Goal: Answer question/provide support: Share knowledge or assist other users

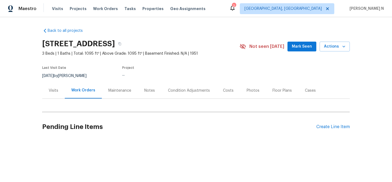
click at [120, 91] on div "Maintenance" at bounding box center [119, 90] width 23 height 5
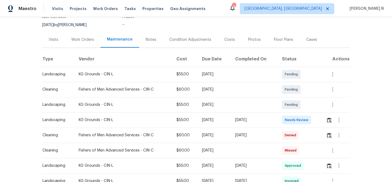
scroll to position [58, 0]
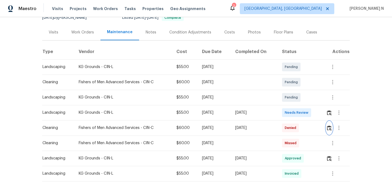
click at [329, 129] on img "button" at bounding box center [329, 127] width 5 height 5
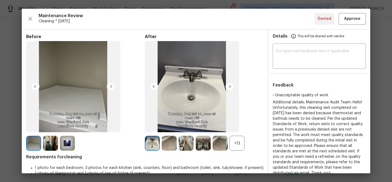
click at [231, 148] on div "+13" at bounding box center [236, 143] width 15 height 15
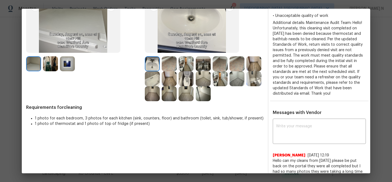
scroll to position [76, 0]
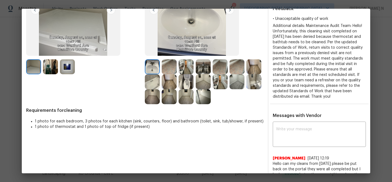
click at [72, 71] on img at bounding box center [67, 66] width 15 height 15
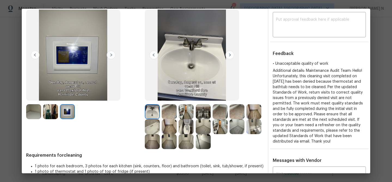
scroll to position [39, 0]
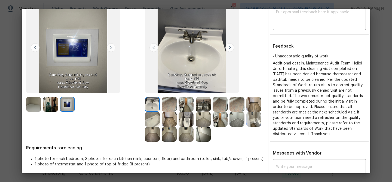
click at [152, 116] on img at bounding box center [152, 119] width 15 height 15
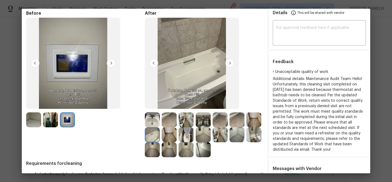
scroll to position [7, 0]
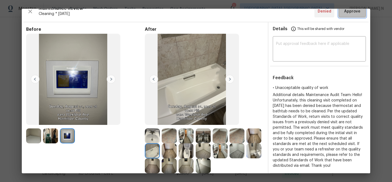
click at [355, 16] on button "Approve" at bounding box center [351, 12] width 27 height 12
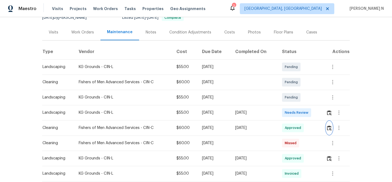
scroll to position [0, 0]
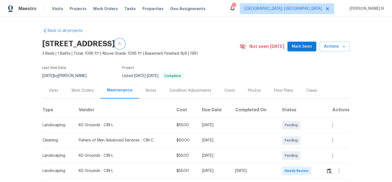
click at [125, 45] on button "button" at bounding box center [120, 44] width 10 height 10
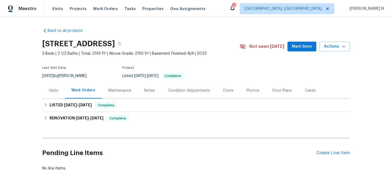
click at [124, 92] on div "Maintenance" at bounding box center [119, 90] width 23 height 5
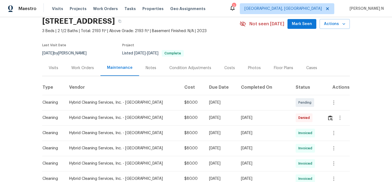
scroll to position [39, 0]
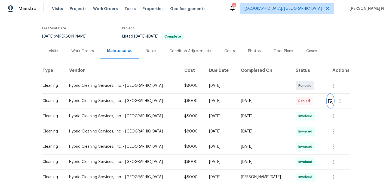
click at [328, 103] on img "button" at bounding box center [330, 100] width 5 height 5
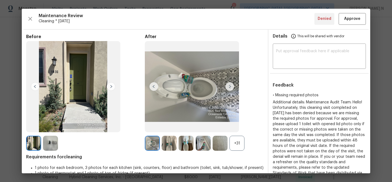
click at [241, 138] on div "+31" at bounding box center [236, 143] width 15 height 15
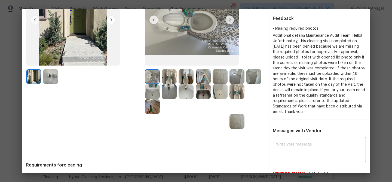
scroll to position [64, 0]
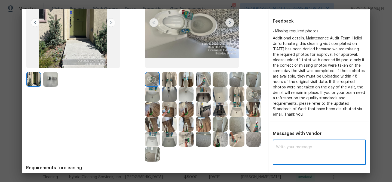
click at [288, 149] on textarea at bounding box center [319, 152] width 86 height 15
paste textarea "Maintenance Audit Team: Hello! Thank you for uploading the photo, after further…"
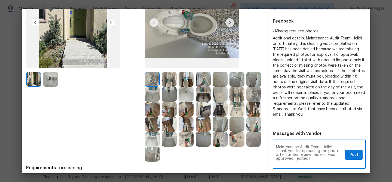
scroll to position [0, 0]
drag, startPoint x: 294, startPoint y: 159, endPoint x: 313, endPoint y: 157, distance: 18.5
click at [312, 159] on textarea "Maintenance Audit Team: Hello! Thank you for uploading the photo, after further…" at bounding box center [309, 154] width 67 height 19
type textarea "Maintenance Audit Team: Hello! Thank you for uploading the photo, after further…"
click at [348, 156] on button "Post" at bounding box center [353, 155] width 17 height 10
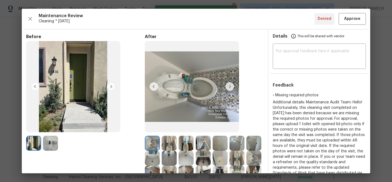
click at [347, 26] on div "Maintenance Review Cleaning * Tue, Sep 02 Denied Approve Before After Requireme…" at bounding box center [196, 91] width 348 height 164
click at [347, 24] on button "Approve" at bounding box center [351, 19] width 27 height 12
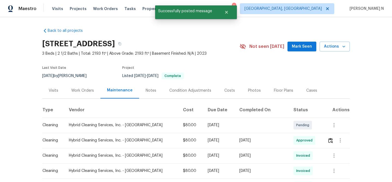
click at [215, 45] on div "1832 Red Willow Way, Oceanside, CA 92056" at bounding box center [140, 44] width 197 height 14
click at [121, 45] on icon "button" at bounding box center [119, 43] width 3 height 3
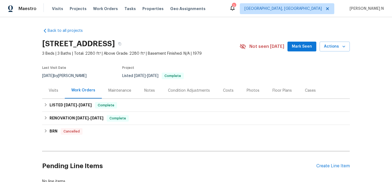
click at [116, 92] on div "Maintenance" at bounding box center [119, 90] width 23 height 5
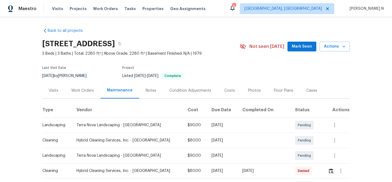
scroll to position [52, 0]
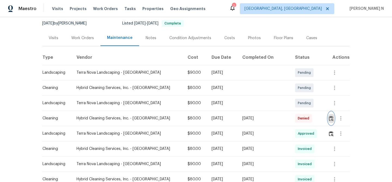
click at [328, 120] on img "button" at bounding box center [330, 118] width 5 height 5
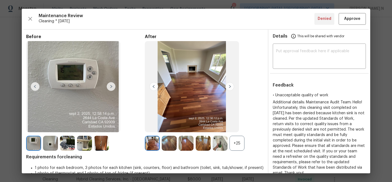
click at [239, 141] on div "+25" at bounding box center [236, 143] width 15 height 15
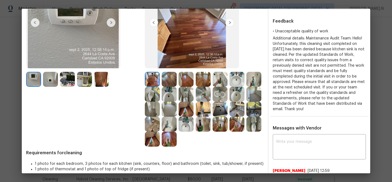
scroll to position [56, 0]
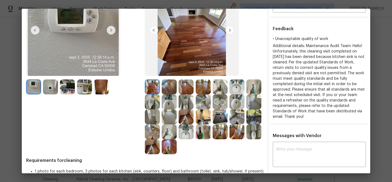
click at [255, 119] on img at bounding box center [253, 116] width 15 height 15
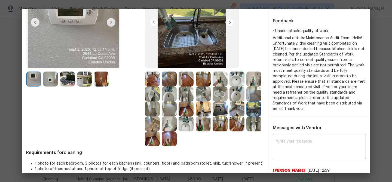
scroll to position [110, 0]
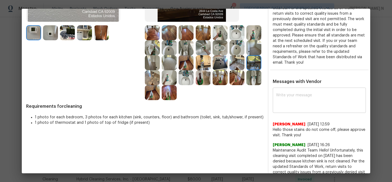
click at [294, 96] on textarea at bounding box center [319, 100] width 86 height 15
paste textarea "Maintenance Audit Team: Hello! Thank you for the feedback after further review …"
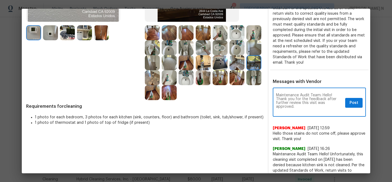
scroll to position [0, 0]
type textarea "Maintenance Audit Team: Hello! Thank you for the feedback after further review …"
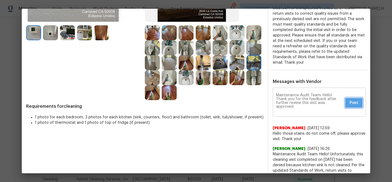
click at [350, 100] on span "Post" at bounding box center [353, 103] width 9 height 7
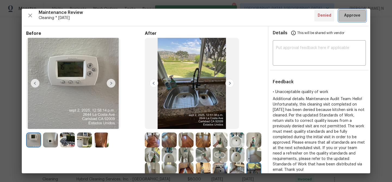
click at [346, 20] on button "Approve" at bounding box center [351, 16] width 27 height 12
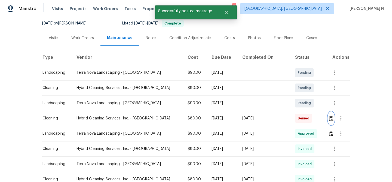
scroll to position [0, 0]
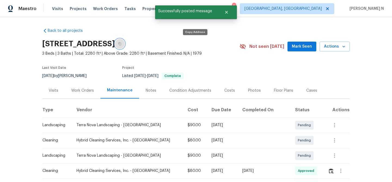
click at [125, 43] on button "button" at bounding box center [120, 44] width 10 height 10
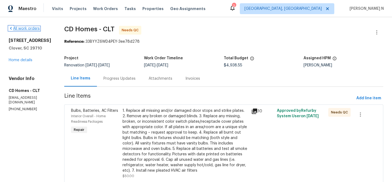
click at [33, 29] on link "All work orders" at bounding box center [24, 29] width 31 height 4
click at [21, 42] on h2 "2180 Shady Pond Dr" at bounding box center [30, 40] width 42 height 5
drag, startPoint x: 10, startPoint y: 40, endPoint x: 40, endPoint y: 52, distance: 32.7
click at [40, 51] on div "2180 Shady Pond Dr Clover, SC 29710" at bounding box center [30, 44] width 42 height 13
copy div "2180 Shady Pond Dr Clover, SC 29710"
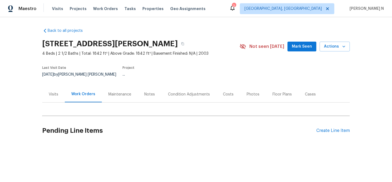
click at [117, 92] on div "Maintenance" at bounding box center [119, 94] width 23 height 5
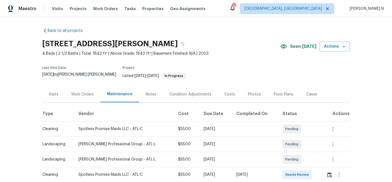
scroll to position [62, 0]
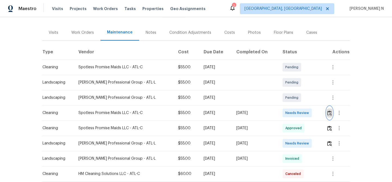
click at [330, 110] on img "button" at bounding box center [329, 112] width 5 height 5
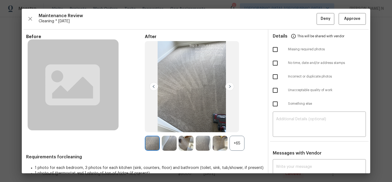
click at [238, 141] on div "+65" at bounding box center [236, 143] width 15 height 15
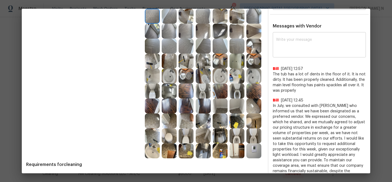
scroll to position [0, 0]
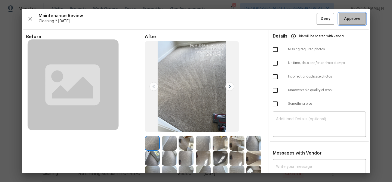
click at [353, 20] on span "Approve" at bounding box center [352, 18] width 16 height 7
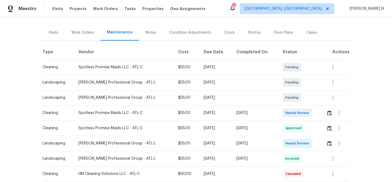
click at [380, 45] on div "Back to all projects [STREET_ADDRESS] 4 Beds | 2 1/2 Baths | Total: 1842 ft² | …" at bounding box center [196, 99] width 392 height 165
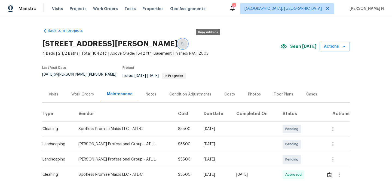
click at [187, 45] on button "button" at bounding box center [183, 44] width 10 height 10
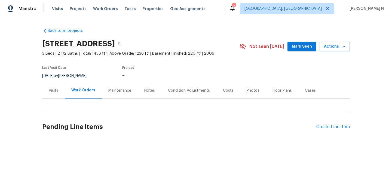
click at [120, 88] on div "Maintenance" at bounding box center [120, 90] width 36 height 16
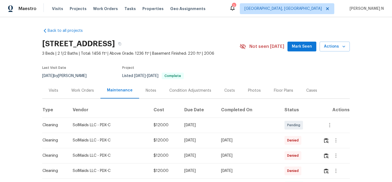
scroll to position [45, 0]
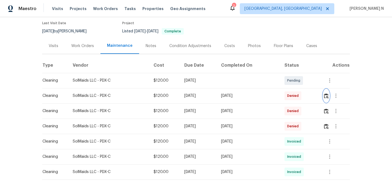
click at [326, 98] on img "button" at bounding box center [326, 95] width 5 height 5
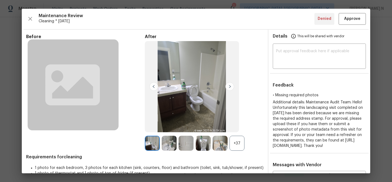
click at [236, 137] on div "+37" at bounding box center [236, 143] width 15 height 15
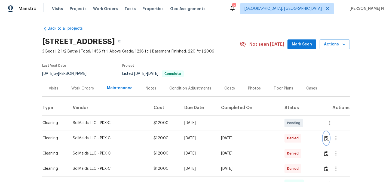
scroll to position [0, 0]
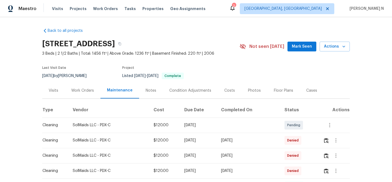
click at [246, 73] on section "18465 SW Stepping Stone Dr Apt 9, Beaverton, OR 97003 3 Beds | 2 1/2 Baths | To…" at bounding box center [195, 60] width 307 height 46
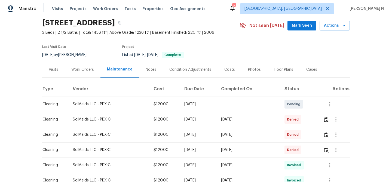
scroll to position [35, 0]
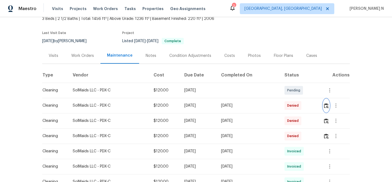
click at [325, 108] on img "button" at bounding box center [326, 105] width 5 height 5
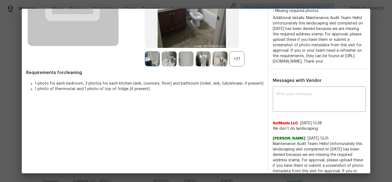
scroll to position [67, 0]
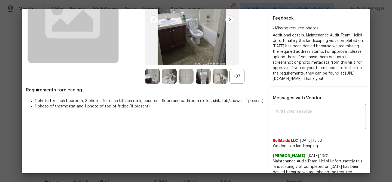
click at [238, 78] on div "+37" at bounding box center [236, 76] width 15 height 15
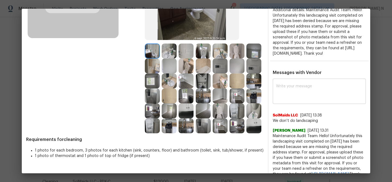
scroll to position [108, 0]
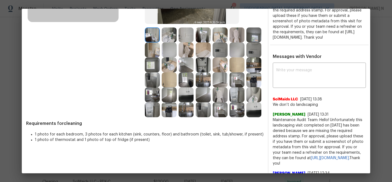
click at [287, 125] on span "Maintenance Audit Team: Hello! Unfortunately this landscaping visit completed o…" at bounding box center [318, 141] width 93 height 49
drag, startPoint x: 287, startPoint y: 125, endPoint x: 328, endPoint y: 125, distance: 40.8
click at [328, 125] on span "Maintenance Audit Team: Hello! Unfortunately this landscaping visit completed o…" at bounding box center [318, 141] width 93 height 49
copy span "Maintenance Audit Team: Hello!"
click at [306, 79] on textarea at bounding box center [319, 75] width 86 height 15
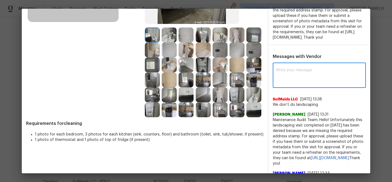
paste textarea "Maintenance Audit Team: Hello!"
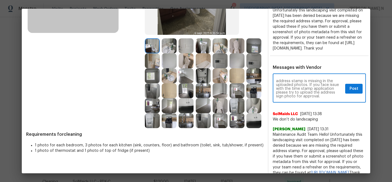
scroll to position [113, 0]
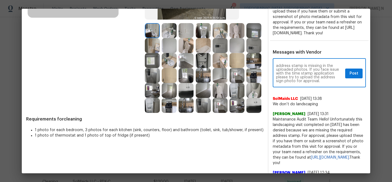
type textarea "Maintenance Audit Team: Hello! The address stamp is missing in the uploaded pho…"
click at [356, 76] on span "Post" at bounding box center [353, 73] width 9 height 7
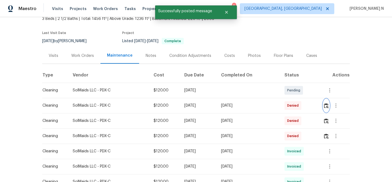
scroll to position [0, 0]
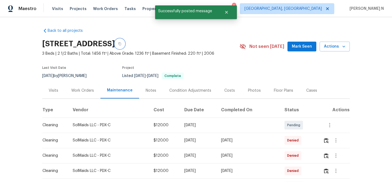
click at [125, 49] on button "button" at bounding box center [120, 44] width 10 height 10
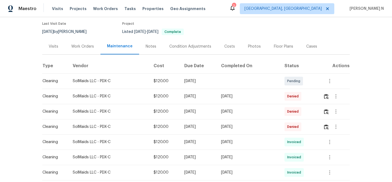
scroll to position [58, 0]
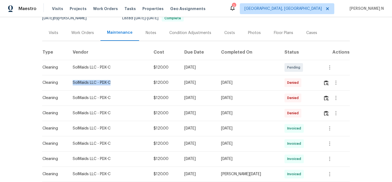
drag, startPoint x: 72, startPoint y: 88, endPoint x: 117, endPoint y: 88, distance: 45.1
click at [117, 88] on td "SolMaids LLC - PDX-C" at bounding box center [108, 82] width 80 height 15
copy div "SolMaids LLC - PDX-C"
click at [325, 89] on button "button" at bounding box center [326, 82] width 6 height 13
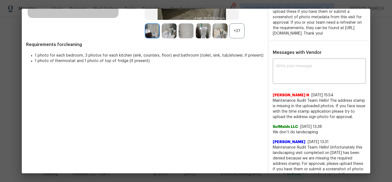
scroll to position [127, 0]
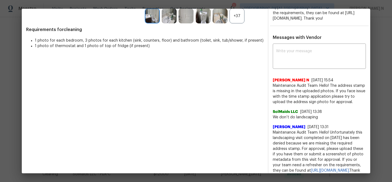
drag, startPoint x: 272, startPoint y: 132, endPoint x: 315, endPoint y: 132, distance: 43.0
click at [305, 130] on span "Abirami Radhakrishnan" at bounding box center [288, 126] width 33 height 5
copy span "Abirami Radhakrishnan"
click at [280, 138] on span "Maintenance Audit Team: Hello! Unfortunately this landscaping visit completed o…" at bounding box center [318, 154] width 93 height 49
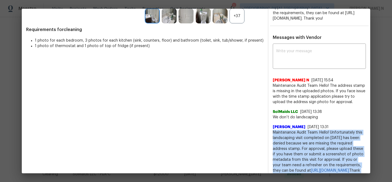
click at [280, 138] on span "Maintenance Audit Team: Hello! Unfortunately this landscaping visit completed o…" at bounding box center [318, 154] width 93 height 49
copy span "Maintenance Audit Team: Hello! Unfortunately this landscaping visit completed o…"
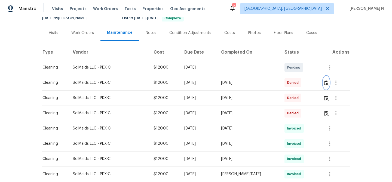
scroll to position [0, 0]
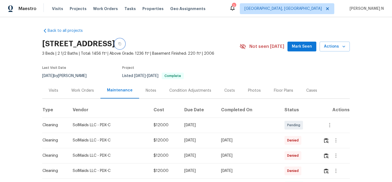
click at [121, 45] on icon "button" at bounding box center [119, 43] width 3 height 3
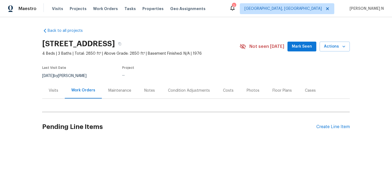
click at [108, 92] on div "Maintenance" at bounding box center [119, 90] width 23 height 5
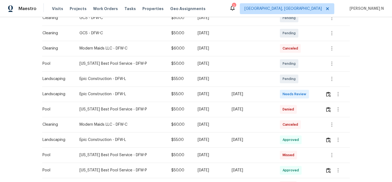
scroll to position [144, 0]
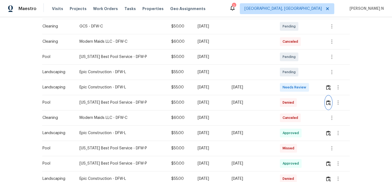
click at [327, 103] on img "button" at bounding box center [328, 102] width 5 height 5
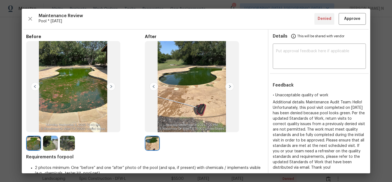
click at [234, 148] on div at bounding box center [204, 143] width 119 height 15
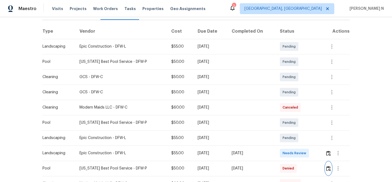
scroll to position [129, 0]
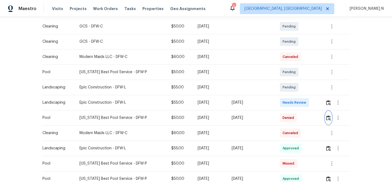
click at [325, 120] on button "button" at bounding box center [328, 117] width 6 height 13
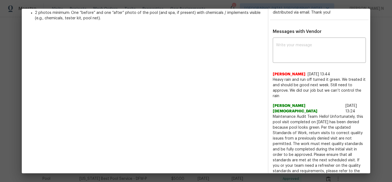
scroll to position [161, 0]
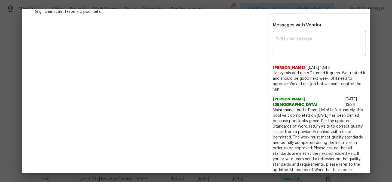
click at [306, 116] on span "Maintenance Audit Team: Hello! Unfortunately, this pool visit completed on 08/0…" at bounding box center [318, 142] width 93 height 71
drag, startPoint x: 306, startPoint y: 116, endPoint x: 322, endPoint y: 115, distance: 16.3
click at [322, 115] on span "Maintenance Audit Team: Hello! Unfortunately, this pool visit completed on 08/0…" at bounding box center [318, 142] width 93 height 71
copy span "pool looks green."
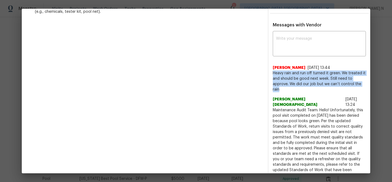
drag, startPoint x: 273, startPoint y: 73, endPoint x: 279, endPoint y: 89, distance: 17.2
click at [279, 89] on span "Heavy rain and run off turned it green. We treated it and should be good next w…" at bounding box center [318, 81] width 93 height 22
copy span "Heavy rain and run off turned it green. We treated it and should be good next w…"
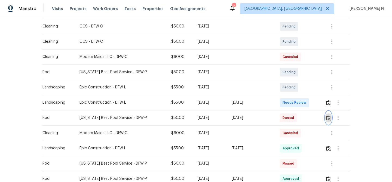
scroll to position [0, 0]
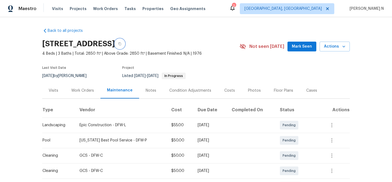
click at [125, 45] on button "button" at bounding box center [120, 44] width 10 height 10
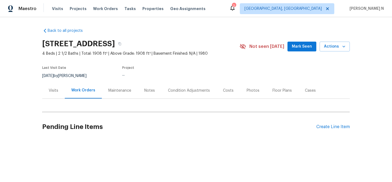
click at [117, 91] on div "Maintenance" at bounding box center [119, 90] width 23 height 5
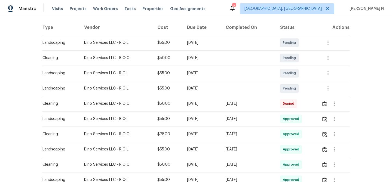
scroll to position [83, 0]
click at [327, 101] on img "button" at bounding box center [324, 103] width 5 height 5
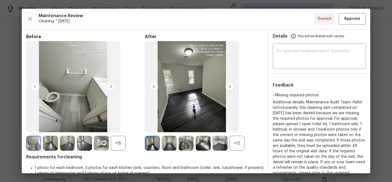
click at [240, 143] on div "+12" at bounding box center [236, 143] width 15 height 15
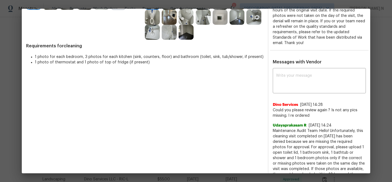
scroll to position [97, 0]
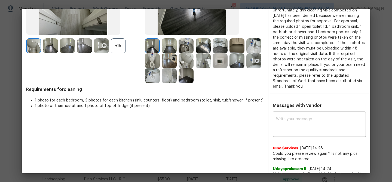
click at [122, 48] on div "+15" at bounding box center [118, 45] width 15 height 15
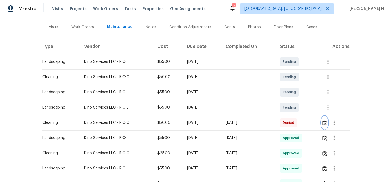
scroll to position [75, 0]
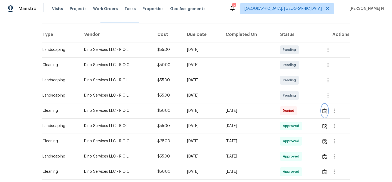
click at [326, 112] on img "button" at bounding box center [324, 110] width 5 height 5
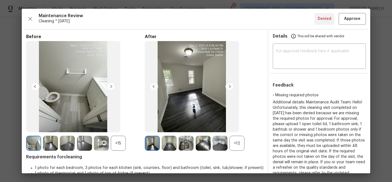
click at [238, 144] on div "+12" at bounding box center [236, 143] width 15 height 15
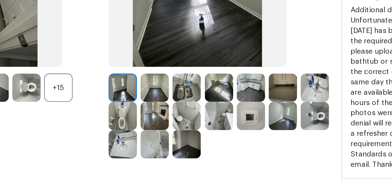
scroll to position [59, 0]
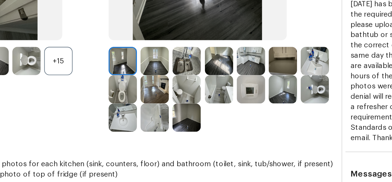
click at [173, 109] on img at bounding box center [168, 114] width 15 height 15
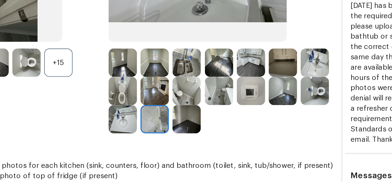
scroll to position [62, 0]
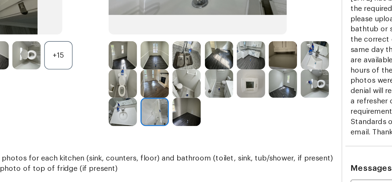
click at [207, 98] on img at bounding box center [202, 96] width 15 height 15
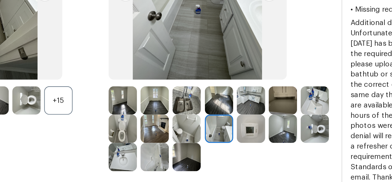
scroll to position [45, 0]
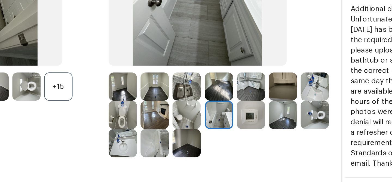
click at [173, 125] on img at bounding box center [168, 127] width 15 height 15
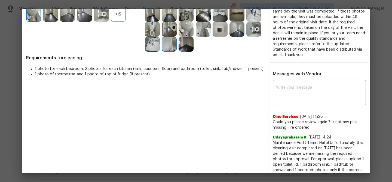
scroll to position [163, 0]
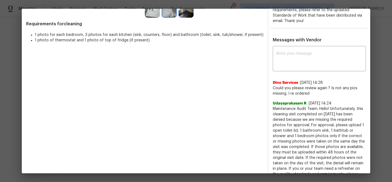
click at [279, 106] on span "Maintenance Audit Team: Hello! Unfortunately, this cleaning visit completed on …" at bounding box center [318, 147] width 93 height 82
drag, startPoint x: 279, startPoint y: 106, endPoint x: 328, endPoint y: 107, distance: 48.7
click at [328, 107] on span "Maintenance Audit Team: Hello! Unfortunately, this cleaning visit completed on …" at bounding box center [318, 147] width 93 height 82
copy span "Maintenance Audit Team: Hello!"
click at [306, 58] on textarea at bounding box center [319, 59] width 86 height 15
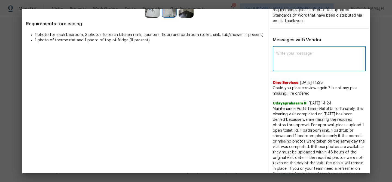
paste textarea "Maintenance Audit Team: Hello!"
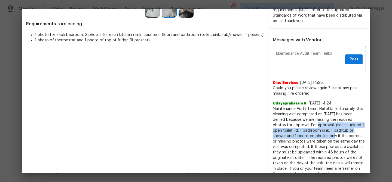
drag, startPoint x: 296, startPoint y: 124, endPoint x: 302, endPoint y: 137, distance: 14.1
click at [302, 137] on span "Maintenance Audit Team: Hello! Unfortunately, this cleaning visit completed on …" at bounding box center [318, 147] width 93 height 82
copy span "For approval, please upload 1 open toilet lid, 1 bathroom sink, 1 bathtub or sh…"
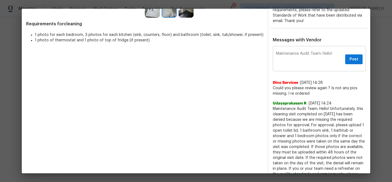
click at [338, 55] on textarea "Maintenance Audit Team: Hello!" at bounding box center [309, 59] width 67 height 15
paste textarea "For approval, please upload 1 open toilet lid, 1 bathroom sink, 1 bathtub or sh…"
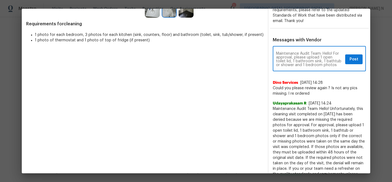
click at [297, 57] on textarea "Maintenance Audit Team: Hello! For approval, please upload 1 open toilet lid, 1…" at bounding box center [309, 59] width 67 height 15
drag, startPoint x: 297, startPoint y: 57, endPoint x: 306, endPoint y: 57, distance: 8.7
click at [306, 57] on textarea "Maintenance Audit Team: Hello! For approval, please upload 1 open toilet lid, 1…" at bounding box center [309, 59] width 67 height 15
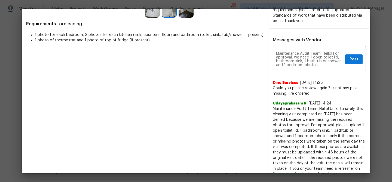
click at [327, 67] on div "Maintenance Audit Team: Hello! For approval, we need 1 open toilet lid, 1 bathr…" at bounding box center [318, 59] width 93 height 24
click at [319, 64] on textarea "Maintenance Audit Team: Hello! For approval, we need 1 open toilet lid, 1 bathr…" at bounding box center [309, 59] width 67 height 15
paste textarea "As per our updated SWO the photos must be uploaded within 48 hours of the origi…"
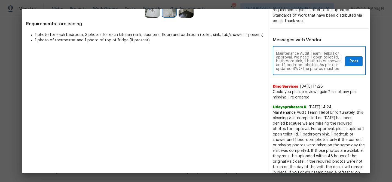
scroll to position [34, 0]
type textarea "Maintenance Audit Team: Hello! For approval, we need 1 open toilet lid, 1 bathr…"
click at [353, 60] on span "Post" at bounding box center [353, 61] width 9 height 7
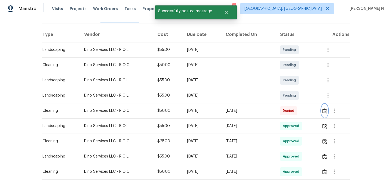
scroll to position [0, 0]
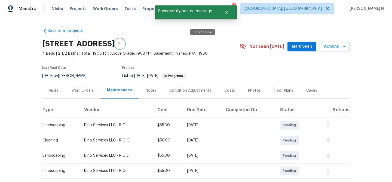
click at [125, 43] on button "button" at bounding box center [120, 44] width 10 height 10
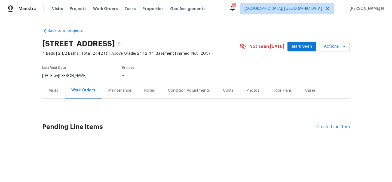
click at [113, 94] on div "Maintenance" at bounding box center [120, 90] width 36 height 16
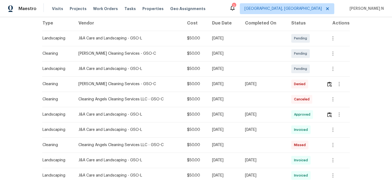
scroll to position [126, 0]
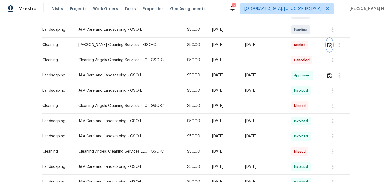
click at [330, 47] on img "button" at bounding box center [329, 44] width 5 height 5
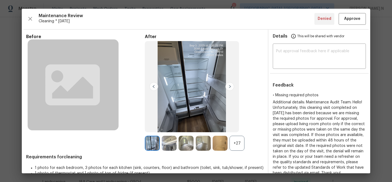
click at [237, 145] on div "+27" at bounding box center [236, 143] width 15 height 15
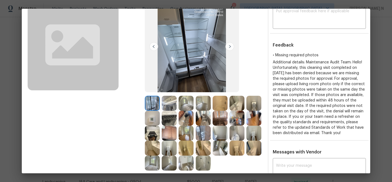
scroll to position [61, 0]
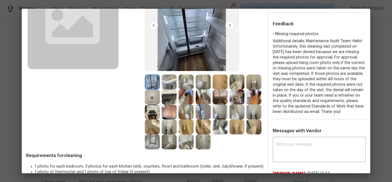
click at [187, 81] on img at bounding box center [185, 81] width 15 height 15
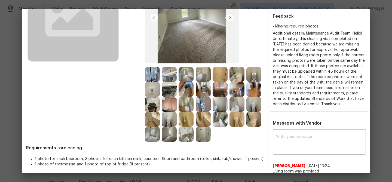
scroll to position [69, 0]
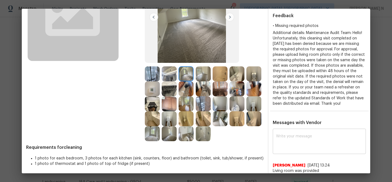
click at [288, 145] on textarea at bounding box center [319, 141] width 86 height 15
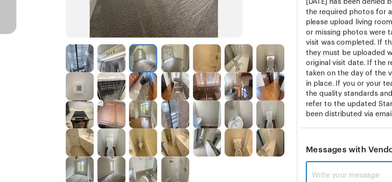
scroll to position [66, 0]
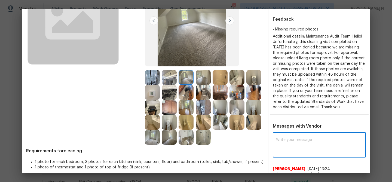
paste textarea "Maintenance Audit Team: Hello! Thank you for uploading the photo, after further…"
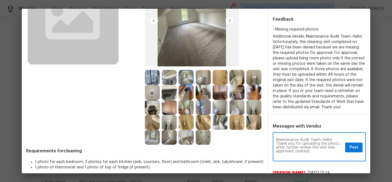
scroll to position [0, 0]
drag, startPoint x: 295, startPoint y: 156, endPoint x: 316, endPoint y: 151, distance: 21.8
click at [314, 156] on textarea "Maintenance Audit Team: Hello! Thank you for uploading the photo, after further…" at bounding box center [309, 147] width 67 height 19
type textarea "Maintenance Audit Team: Hello! Thank you for uploading the photo, after further…"
click at [354, 151] on span "Post" at bounding box center [353, 147] width 9 height 7
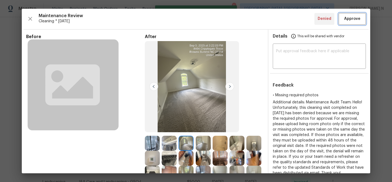
click at [351, 18] on span "Approve" at bounding box center [352, 18] width 16 height 7
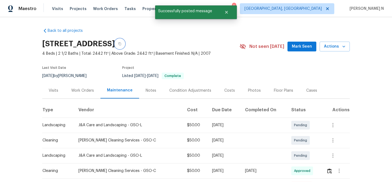
click at [121, 42] on icon "button" at bounding box center [119, 43] width 3 height 3
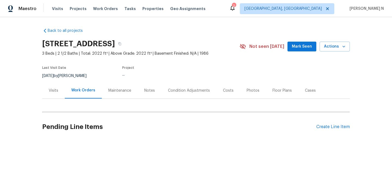
click at [114, 88] on div "Maintenance" at bounding box center [119, 90] width 23 height 5
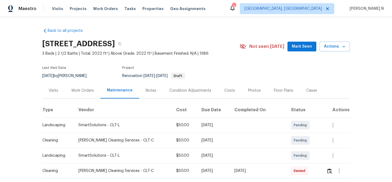
scroll to position [70, 0]
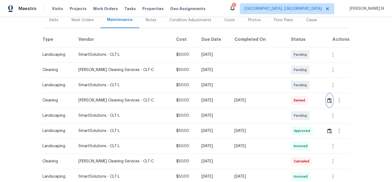
click at [328, 104] on button "button" at bounding box center [329, 100] width 6 height 13
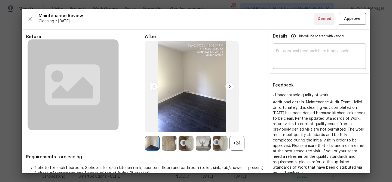
click at [233, 145] on div "+24" at bounding box center [236, 143] width 15 height 15
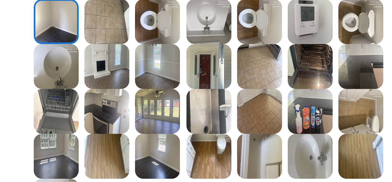
scroll to position [64, 0]
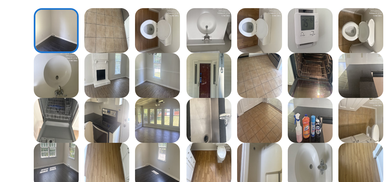
click at [199, 106] on img at bounding box center [202, 109] width 15 height 15
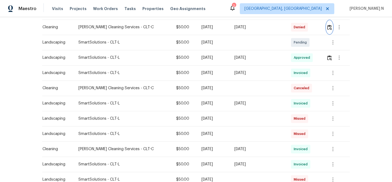
scroll to position [147, 0]
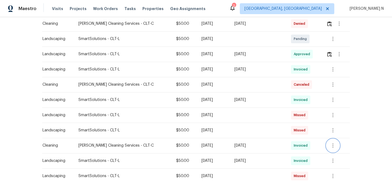
click at [330, 142] on button "button" at bounding box center [332, 145] width 13 height 13
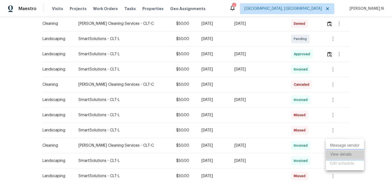
click at [335, 154] on li "View details" at bounding box center [344, 154] width 38 height 9
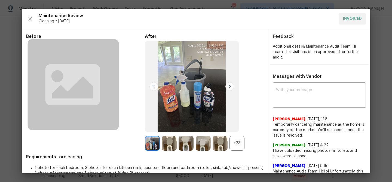
click at [236, 147] on div "+23" at bounding box center [236, 143] width 15 height 15
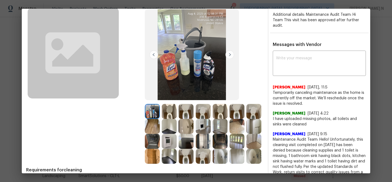
scroll to position [58, 0]
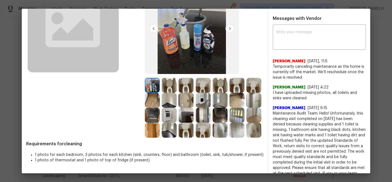
click at [203, 115] on img at bounding box center [202, 115] width 15 height 15
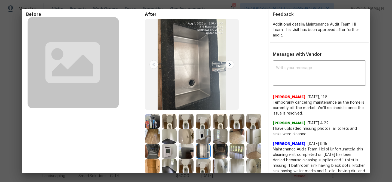
scroll to position [20, 0]
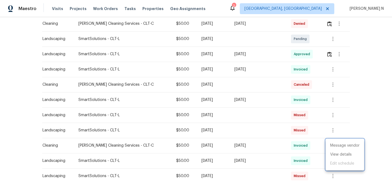
click at [326, 22] on div at bounding box center [196, 91] width 392 height 182
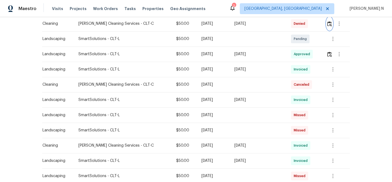
click at [327, 24] on img "button" at bounding box center [329, 23] width 5 height 5
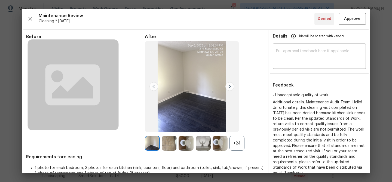
click at [236, 141] on div "+24" at bounding box center [236, 143] width 15 height 15
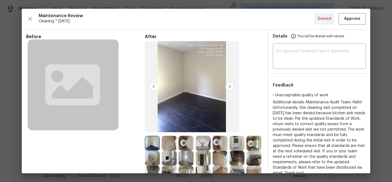
scroll to position [85, 0]
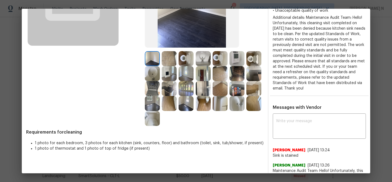
click at [209, 90] on img at bounding box center [202, 88] width 15 height 15
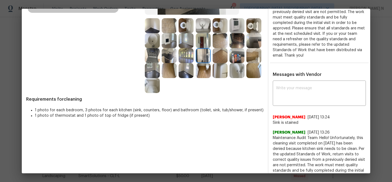
scroll to position [123, 0]
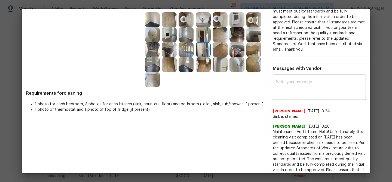
click at [293, 95] on div "x ​ Kayla DePascale 9/9/25, 13:24 Sink is stained Joice John 9/8/25, 13:26 Main…" at bounding box center [318, 138] width 93 height 124
click at [292, 88] on textarea at bounding box center [319, 87] width 86 height 15
paste textarea "Maintenance Audit Team: Hello! Thank you for the feedback after further review …"
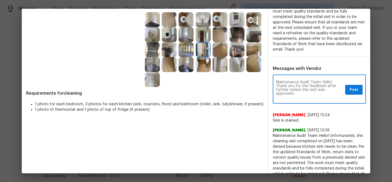
scroll to position [0, 0]
type textarea "Maintenance Audit Team: Hello! Thank you for the feedback after further review …"
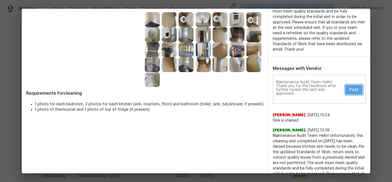
click at [348, 85] on button "Post" at bounding box center [353, 90] width 17 height 10
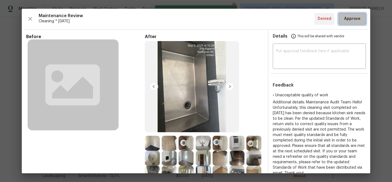
click at [351, 21] on span "Approve" at bounding box center [352, 18] width 16 height 7
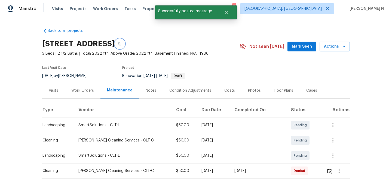
click at [121, 42] on icon "button" at bounding box center [119, 43] width 3 height 3
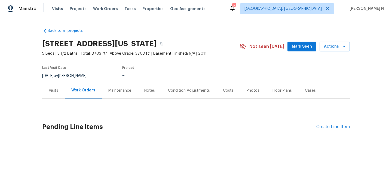
click at [117, 89] on div "Maintenance" at bounding box center [119, 90] width 23 height 5
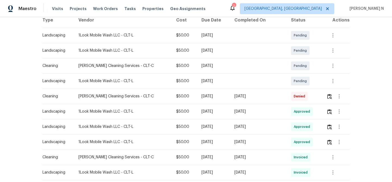
scroll to position [101, 0]
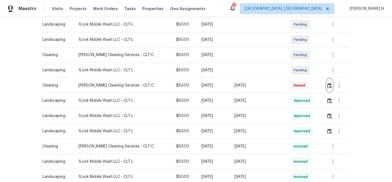
click at [329, 86] on img "button" at bounding box center [329, 85] width 5 height 5
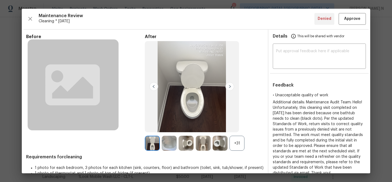
click at [237, 150] on div "+31" at bounding box center [236, 143] width 15 height 15
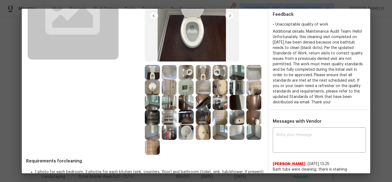
scroll to position [67, 0]
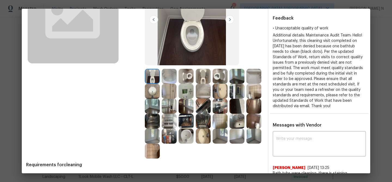
click at [170, 76] on img at bounding box center [168, 76] width 15 height 15
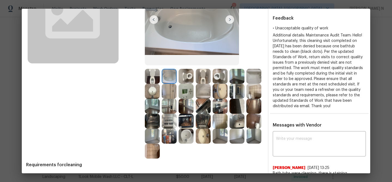
scroll to position [39, 0]
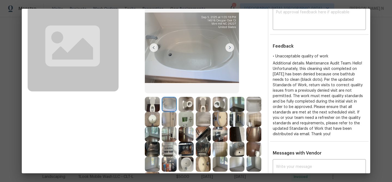
click at [260, 104] on img at bounding box center [253, 104] width 15 height 15
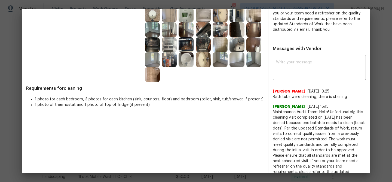
scroll to position [161, 0]
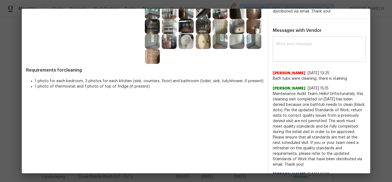
click at [293, 52] on textarea at bounding box center [319, 49] width 86 height 15
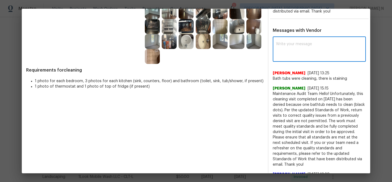
paste textarea "Maintenance Audit Team: Hello! Thank you for the feedback after further review …"
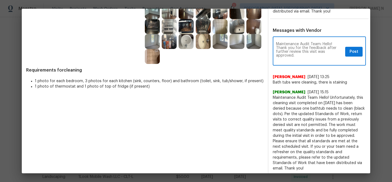
scroll to position [0, 0]
type textarea "Maintenance Audit Team: Hello! Thank you for the feedback after further review …"
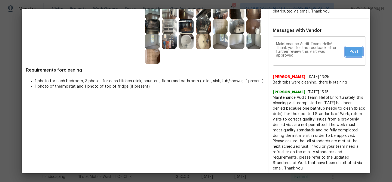
click at [348, 53] on button "Post" at bounding box center [353, 52] width 17 height 10
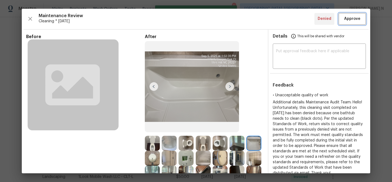
click at [353, 17] on span "Approve" at bounding box center [352, 18] width 16 height 7
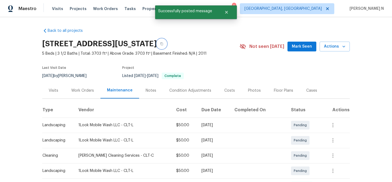
click at [166, 43] on button "button" at bounding box center [162, 44] width 10 height 10
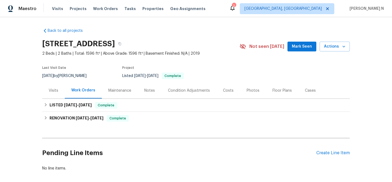
click at [124, 90] on div "Maintenance" at bounding box center [119, 90] width 23 height 5
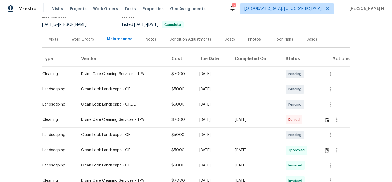
scroll to position [58, 0]
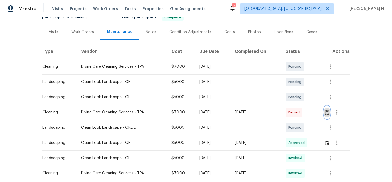
click at [329, 114] on img "button" at bounding box center [326, 112] width 5 height 5
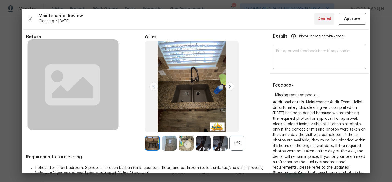
click at [242, 141] on div "+22" at bounding box center [236, 143] width 15 height 15
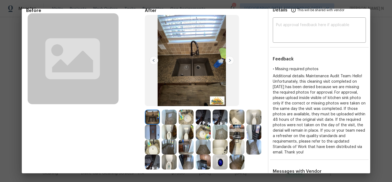
scroll to position [26, 0]
click at [218, 163] on img at bounding box center [219, 162] width 15 height 15
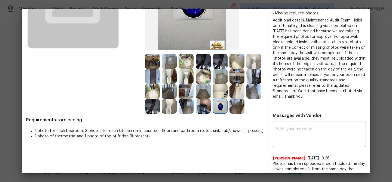
scroll to position [100, 0]
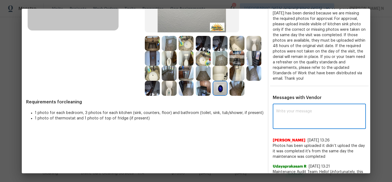
click at [295, 115] on textarea at bounding box center [319, 116] width 86 height 15
paste textarea "Maintenance Audit Team: Hello! Thank you for uploading the photo, after further…"
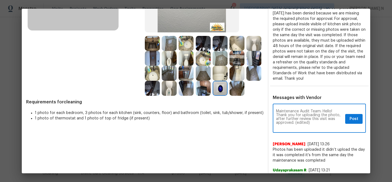
scroll to position [0, 0]
drag, startPoint x: 296, startPoint y: 122, endPoint x: 315, endPoint y: 122, distance: 19.0
click at [315, 122] on textarea "Maintenance Audit Team: Hello! Thank you for uploading the photo, after further…" at bounding box center [309, 118] width 67 height 19
type textarea "Maintenance Audit Team: Hello! Thank you for uploading the photo, after further…"
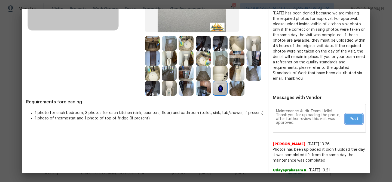
click at [358, 122] on button "Post" at bounding box center [353, 119] width 17 height 10
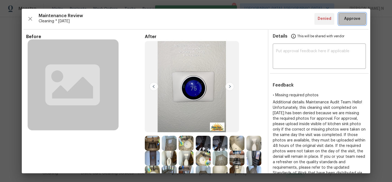
click at [353, 21] on span "Approve" at bounding box center [352, 18] width 16 height 7
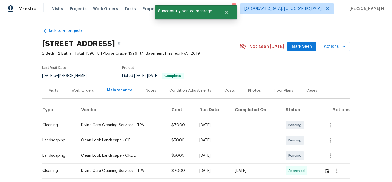
click at [182, 47] on div "363 Alcove Dr, Groveland, FL 34736" at bounding box center [140, 44] width 197 height 14
click at [125, 47] on button "button" at bounding box center [120, 44] width 10 height 10
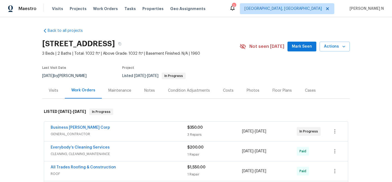
click at [122, 88] on div "Maintenance" at bounding box center [119, 90] width 23 height 5
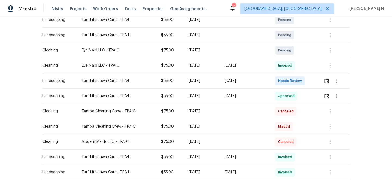
scroll to position [107, 0]
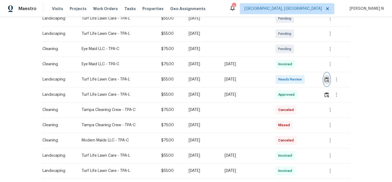
click at [329, 82] on img "button" at bounding box center [326, 79] width 5 height 5
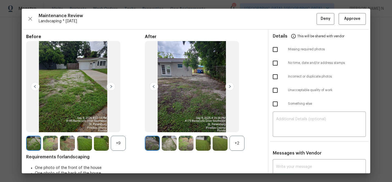
click at [242, 146] on div "+2" at bounding box center [236, 143] width 15 height 15
click at [117, 143] on div "+9" at bounding box center [118, 143] width 15 height 15
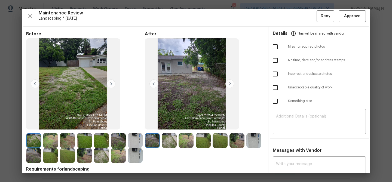
scroll to position [0, 0]
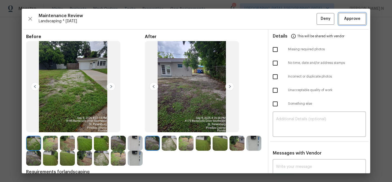
click at [349, 22] on button "Approve" at bounding box center [351, 19] width 27 height 12
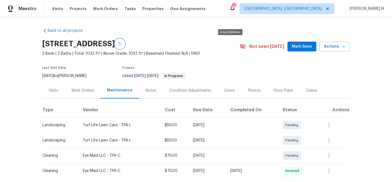
click at [125, 44] on button "button" at bounding box center [120, 44] width 10 height 10
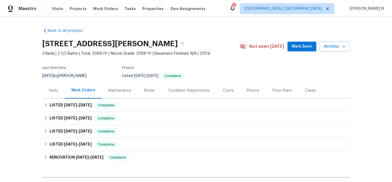
click at [119, 91] on div "Maintenance" at bounding box center [119, 90] width 23 height 5
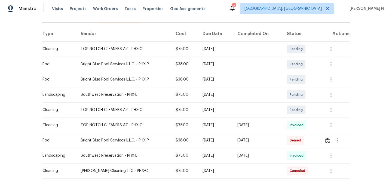
scroll to position [101, 0]
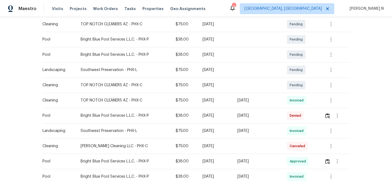
click at [325, 115] on td at bounding box center [335, 115] width 30 height 15
click at [326, 116] on button "button" at bounding box center [327, 115] width 6 height 13
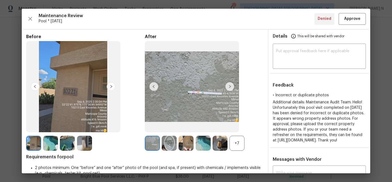
click at [244, 140] on div "+7" at bounding box center [236, 143] width 15 height 15
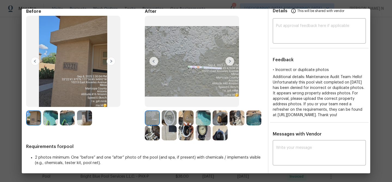
scroll to position [13, 0]
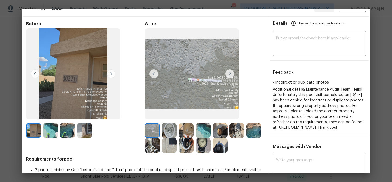
click at [202, 133] on img at bounding box center [202, 130] width 15 height 15
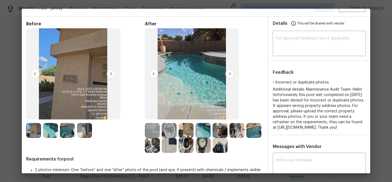
click at [261, 130] on img at bounding box center [253, 130] width 15 height 15
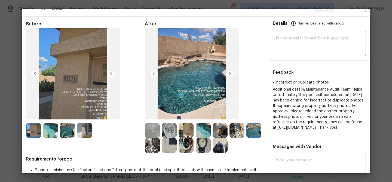
click at [203, 132] on img at bounding box center [202, 130] width 15 height 15
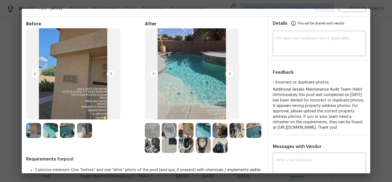
click at [182, 128] on img at bounding box center [185, 130] width 15 height 15
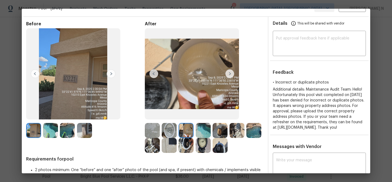
click at [204, 129] on img at bounding box center [202, 130] width 15 height 15
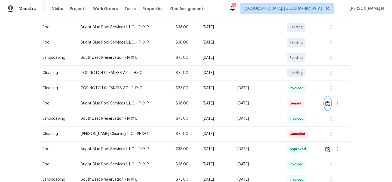
scroll to position [113, 0]
click at [329, 150] on img "button" at bounding box center [327, 148] width 5 height 5
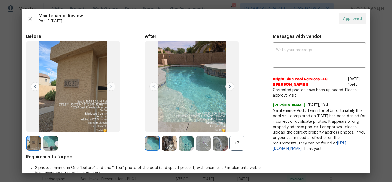
click at [235, 144] on div "+2" at bounding box center [236, 143] width 15 height 15
click at [154, 145] on img at bounding box center [152, 143] width 15 height 15
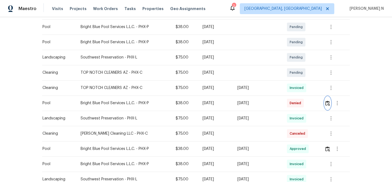
click at [330, 103] on img "button" at bounding box center [327, 103] width 5 height 5
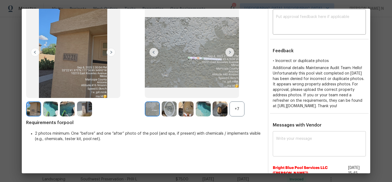
scroll to position [58, 0]
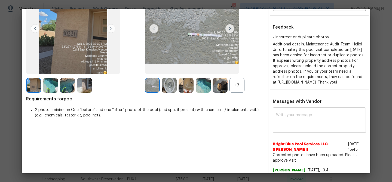
click at [305, 128] on textarea at bounding box center [319, 120] width 86 height 15
paste textarea "Maintenance Audit Team: Hello! Thank you for uploading the photo, after further…"
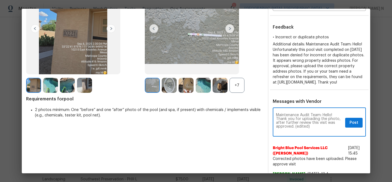
scroll to position [0, 0]
drag, startPoint x: 294, startPoint y: 137, endPoint x: 319, endPoint y: 136, distance: 24.5
click at [318, 132] on textarea "Maintenance Audit Team: Hello! Thank you for uploading the photo, after further…" at bounding box center [309, 122] width 67 height 19
type textarea "Maintenance Audit Team: Hello! Thank you for uploading the photo, after further…"
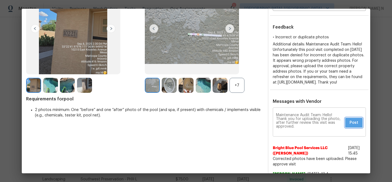
click at [357, 128] on button "Post" at bounding box center [353, 123] width 17 height 10
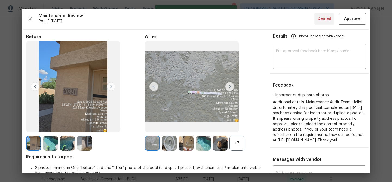
click at [353, 28] on div "Maintenance Review Pool * Mon, Sep 08 Denied Approve Before After +7 Requiremen…" at bounding box center [196, 91] width 348 height 164
click at [353, 23] on button "Approve" at bounding box center [351, 19] width 27 height 12
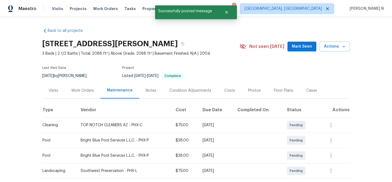
click at [181, 39] on div "10221 E Knowles Ave, Mesa, AZ 85209" at bounding box center [140, 44] width 197 height 14
click at [178, 41] on h2 "10221 E Knowles Ave, Mesa, AZ 85209" at bounding box center [109, 43] width 135 height 5
click at [187, 47] on button "button" at bounding box center [183, 44] width 10 height 10
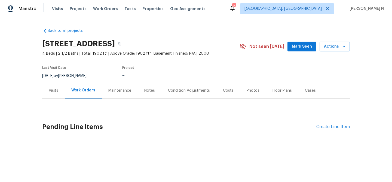
click at [117, 94] on div "Maintenance" at bounding box center [120, 90] width 36 height 16
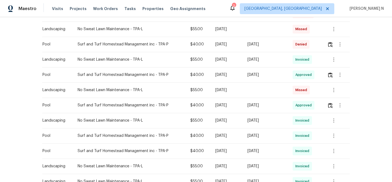
scroll to position [171, 0]
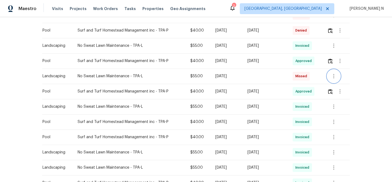
click at [332, 75] on icon "button" at bounding box center [333, 76] width 7 height 7
click at [335, 86] on li "View details" at bounding box center [347, 85] width 38 height 9
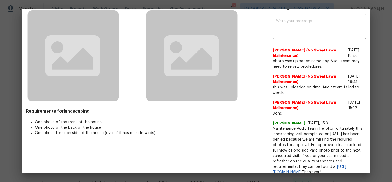
scroll to position [28, 0]
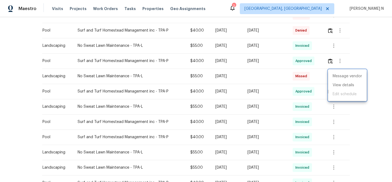
click at [257, 95] on div at bounding box center [196, 91] width 392 height 182
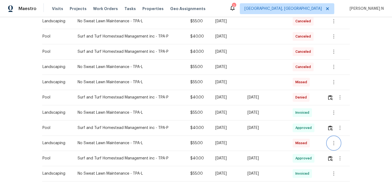
scroll to position [105, 0]
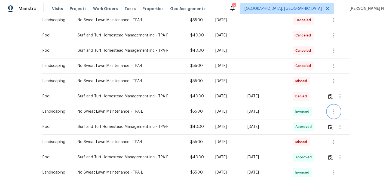
click at [330, 113] on button "button" at bounding box center [333, 111] width 13 height 13
click at [336, 122] on li "View details" at bounding box center [347, 120] width 38 height 9
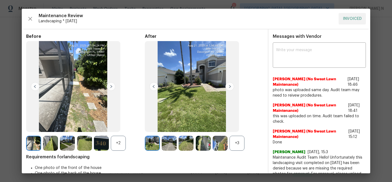
click at [239, 148] on div "+3" at bounding box center [236, 143] width 15 height 15
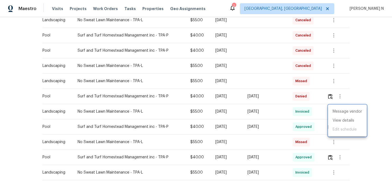
click at [224, 115] on div at bounding box center [196, 91] width 392 height 182
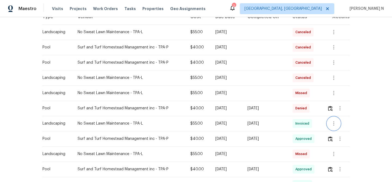
scroll to position [101, 0]
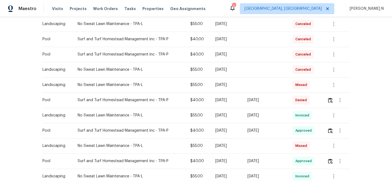
click at [270, 120] on td "[DATE]" at bounding box center [265, 115] width 45 height 15
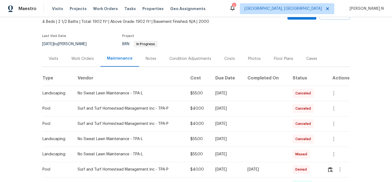
scroll to position [0, 0]
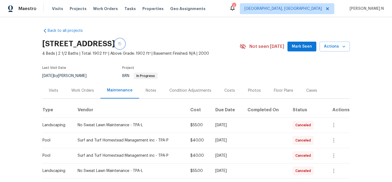
click at [121, 43] on icon "button" at bounding box center [119, 43] width 3 height 3
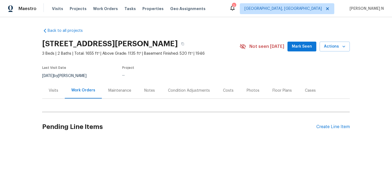
click at [126, 92] on div "Maintenance" at bounding box center [119, 90] width 23 height 5
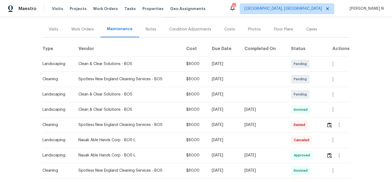
scroll to position [67, 0]
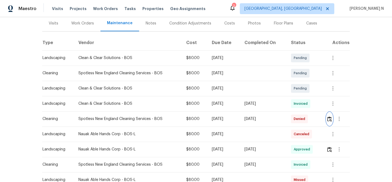
click at [327, 122] on button "button" at bounding box center [329, 118] width 6 height 13
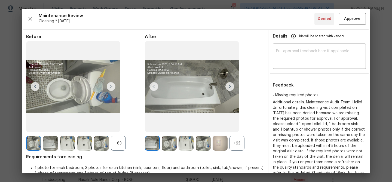
click at [242, 141] on div "+63" at bounding box center [236, 143] width 15 height 15
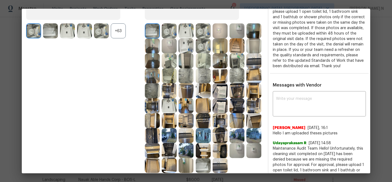
scroll to position [105, 0]
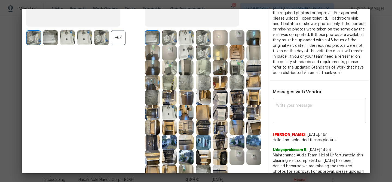
click at [278, 113] on textarea at bounding box center [319, 111] width 86 height 15
paste textarea "Maintenance Audit Team: Hello! Thank you for uploading the photo, after further…"
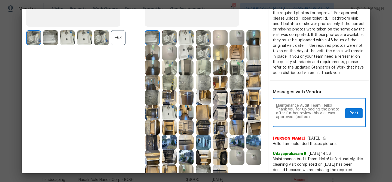
scroll to position [0, 0]
drag, startPoint x: 294, startPoint y: 120, endPoint x: 328, endPoint y: 120, distance: 33.7
click at [328, 120] on textarea "Maintenance Audit Team: Hello! Thank you for uploading the photo, after further…" at bounding box center [309, 113] width 67 height 19
type textarea "Maintenance Audit Team: Hello! Thank you for uploading the photo, after further…"
click at [352, 118] on button "Post" at bounding box center [353, 113] width 17 height 10
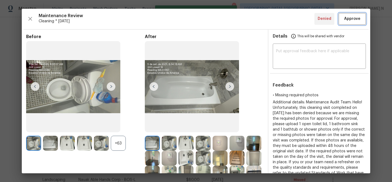
click at [352, 20] on span "Approve" at bounding box center [352, 18] width 16 height 7
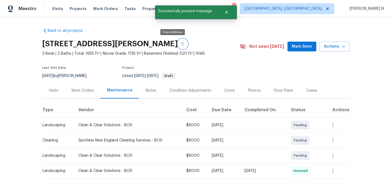
click at [181, 44] on icon "button" at bounding box center [182, 43] width 3 height 3
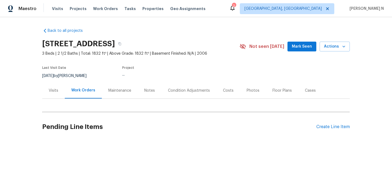
click at [122, 93] on div "Maintenance" at bounding box center [119, 90] width 23 height 5
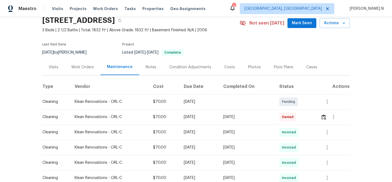
scroll to position [50, 0]
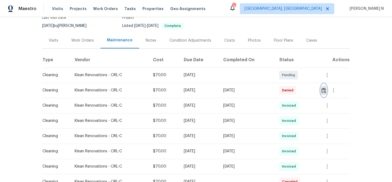
click at [327, 94] on button "button" at bounding box center [323, 90] width 6 height 13
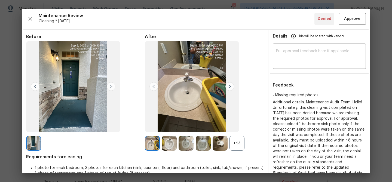
click at [237, 148] on div "+44" at bounding box center [236, 143] width 15 height 15
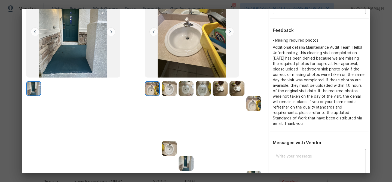
scroll to position [48, 0]
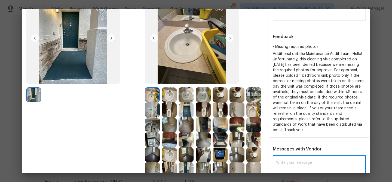
click at [302, 167] on textarea at bounding box center [319, 168] width 86 height 15
paste textarea "Maintenance Audit Team: Hello! Thank you for uploading the photo, after further…"
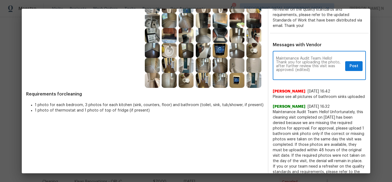
scroll to position [0, 0]
drag, startPoint x: 295, startPoint y: 70, endPoint x: 314, endPoint y: 70, distance: 18.8
click at [314, 70] on textarea "Maintenance Audit Team: Hello! Thank you for uploading the photo, after further…" at bounding box center [309, 66] width 67 height 19
type textarea "Maintenance Audit Team: Hello! Thank you for uploading the photo, after further…"
click at [352, 66] on span "Post" at bounding box center [353, 66] width 9 height 7
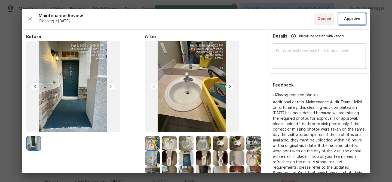
click at [351, 20] on span "Approve" at bounding box center [352, 18] width 16 height 7
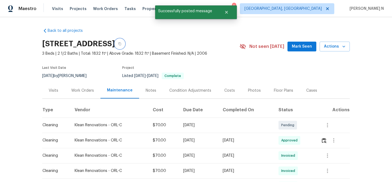
click at [121, 43] on icon "button" at bounding box center [119, 43] width 3 height 3
